Goal: Entertainment & Leisure: Consume media (video, audio)

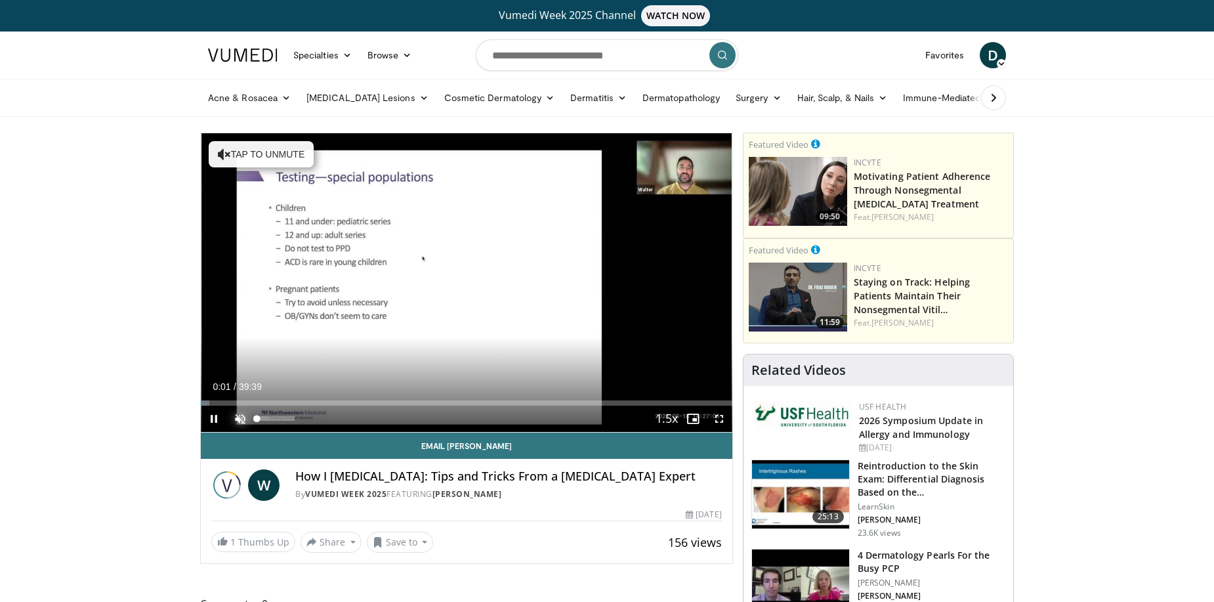
click at [236, 416] on span "Video Player" at bounding box center [240, 419] width 26 height 26
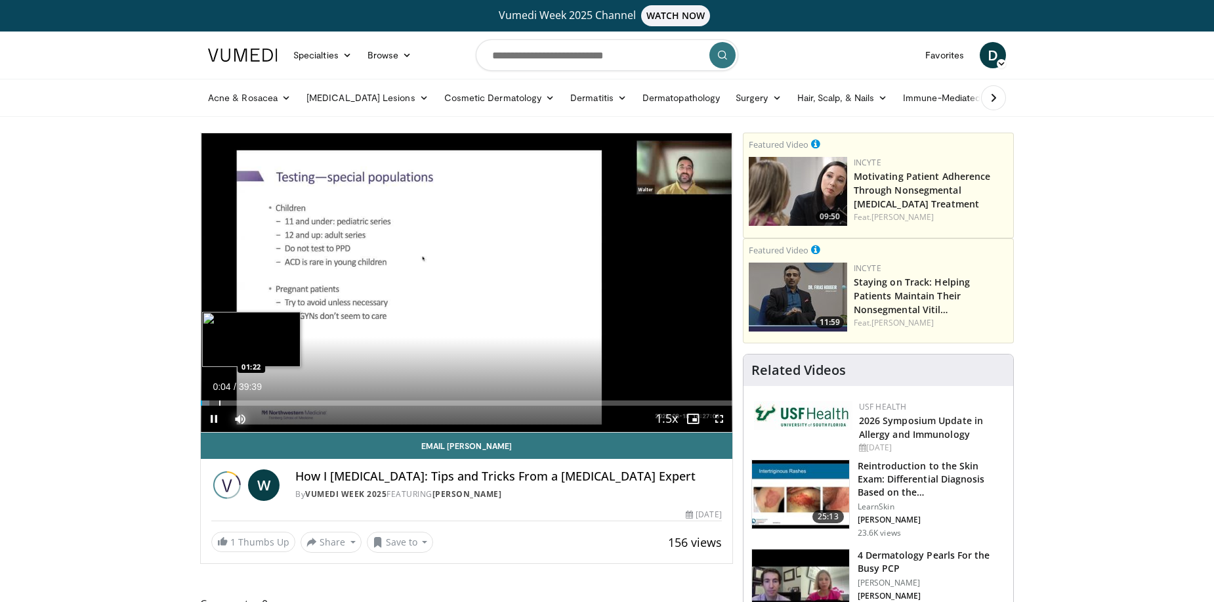
click at [219, 400] on div "Loaded : 1.66% 00:04 01:22" at bounding box center [467, 399] width 532 height 12
click at [232, 402] on div "Progress Bar" at bounding box center [232, 402] width 1 height 5
click at [719, 414] on span "Video Player" at bounding box center [719, 419] width 26 height 26
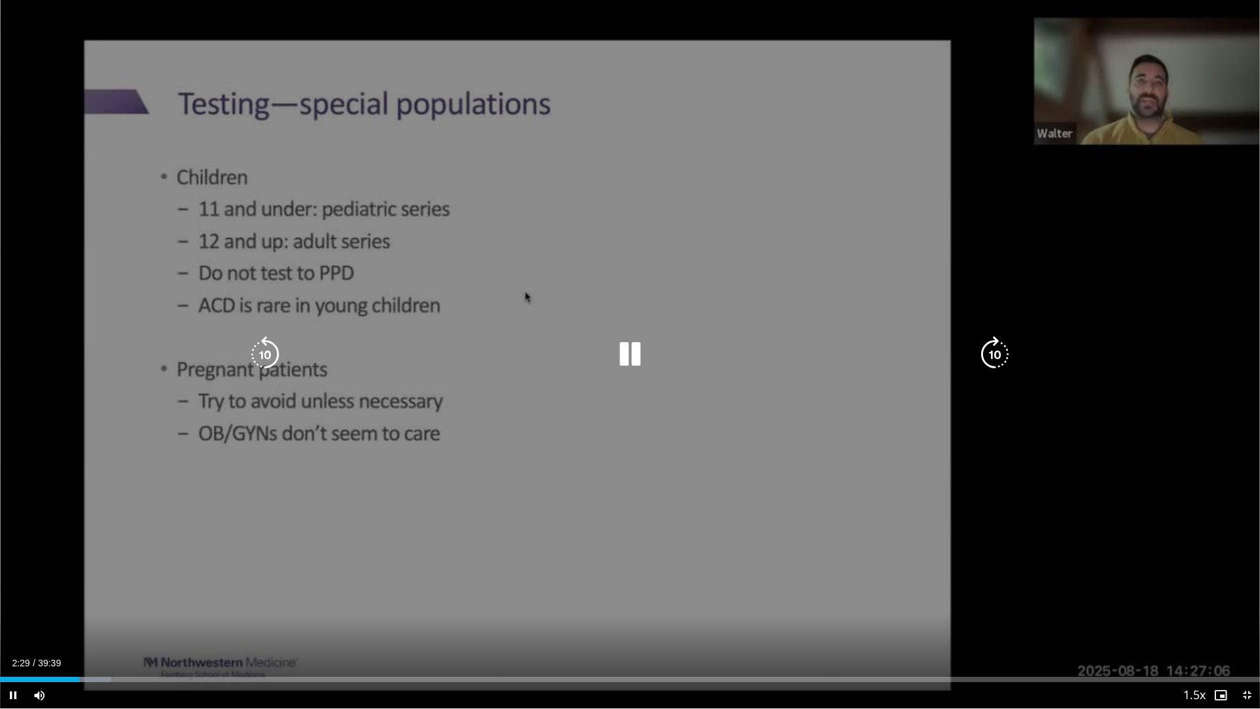
click at [1128, 490] on div "10 seconds Tap to unmute" at bounding box center [630, 354] width 1260 height 708
click at [598, 341] on div "Video Player" at bounding box center [630, 354] width 756 height 26
click at [629, 354] on icon "Video Player" at bounding box center [630, 354] width 37 height 37
click at [637, 335] on div "10 seconds Tap to unmute" at bounding box center [630, 354] width 1260 height 708
click at [613, 350] on icon "Video Player" at bounding box center [630, 354] width 37 height 37
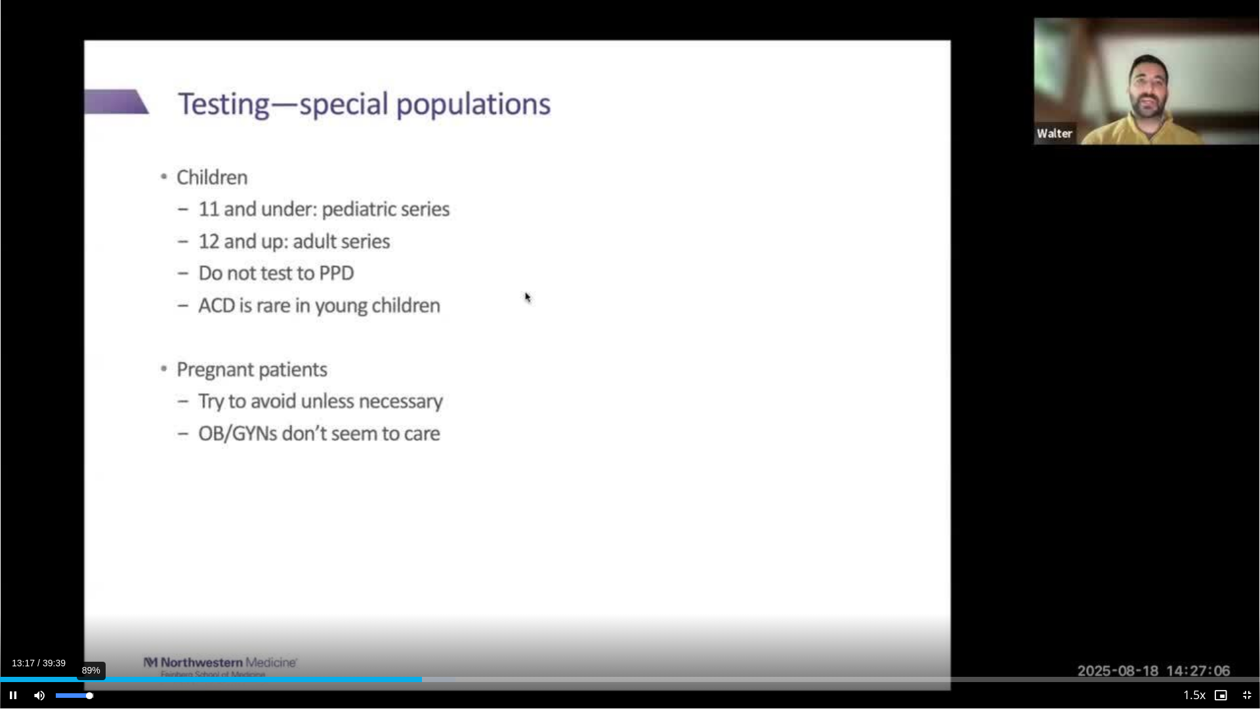
click at [90, 601] on div "89%" at bounding box center [74, 695] width 37 height 5
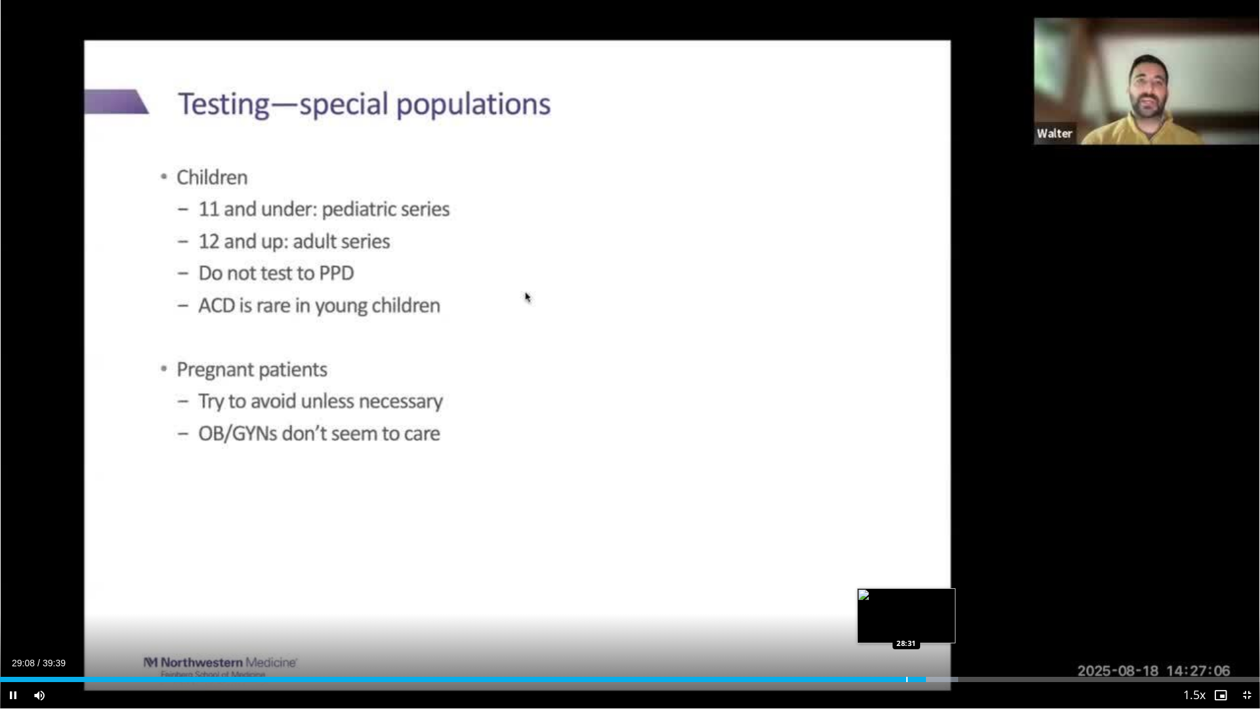
click at [907, 601] on div "Progress Bar" at bounding box center [906, 679] width 1 height 5
click at [867, 601] on div "Loaded : 74.62% 28:35 27:16" at bounding box center [630, 675] width 1260 height 12
click at [12, 601] on span "Video Player" at bounding box center [13, 695] width 26 height 26
